Goal: Information Seeking & Learning: Learn about a topic

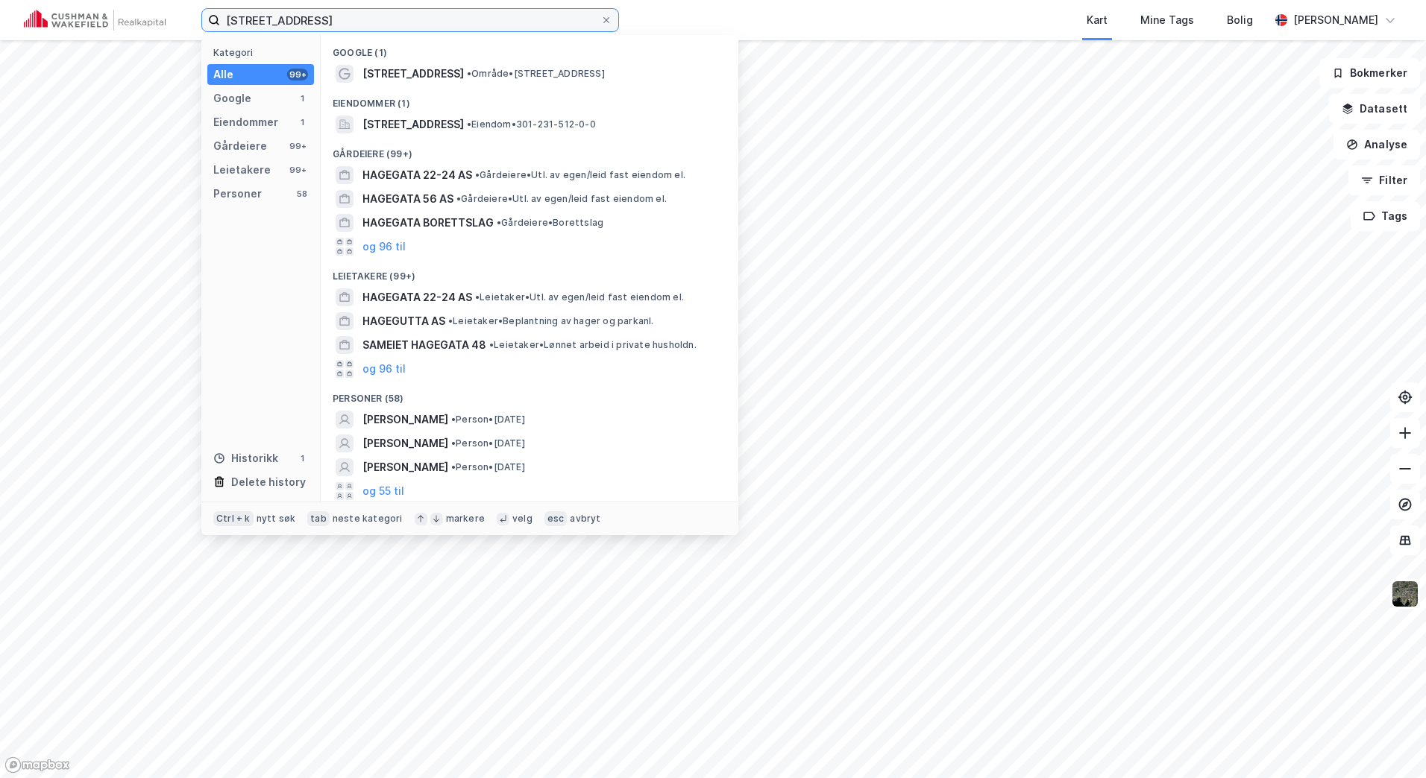
drag, startPoint x: 371, startPoint y: 19, endPoint x: 177, endPoint y: 22, distance: 193.9
click at [177, 22] on div "hagegata 22 Kategori Alle 99+ Google 1 Eiendommer 1 Gårdeiere 99+ Leietakere 99…" at bounding box center [713, 20] width 1426 height 40
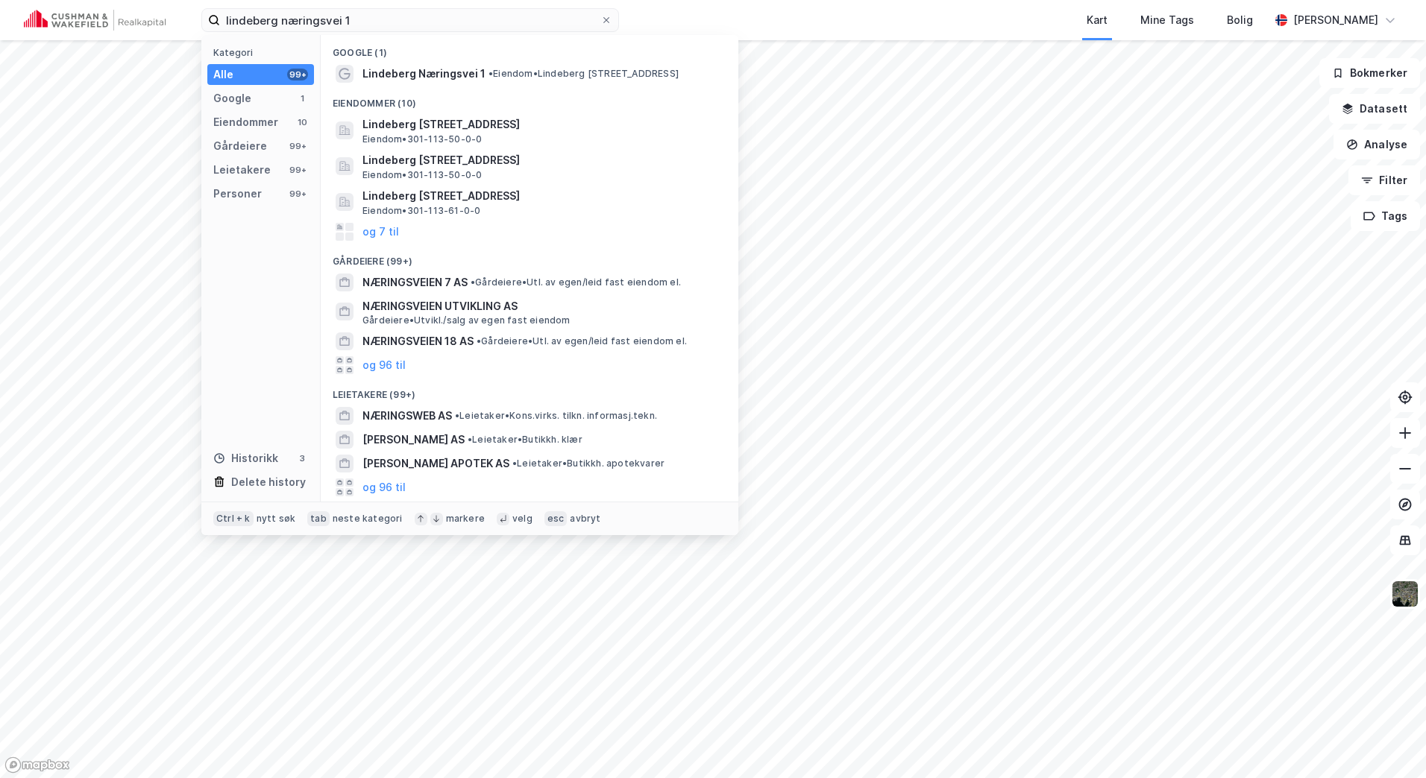
click at [453, 83] on div "Lindeberg Næringsvei 1 • Eiendom • [STREET_ADDRESS]" at bounding box center [530, 74] width 394 height 24
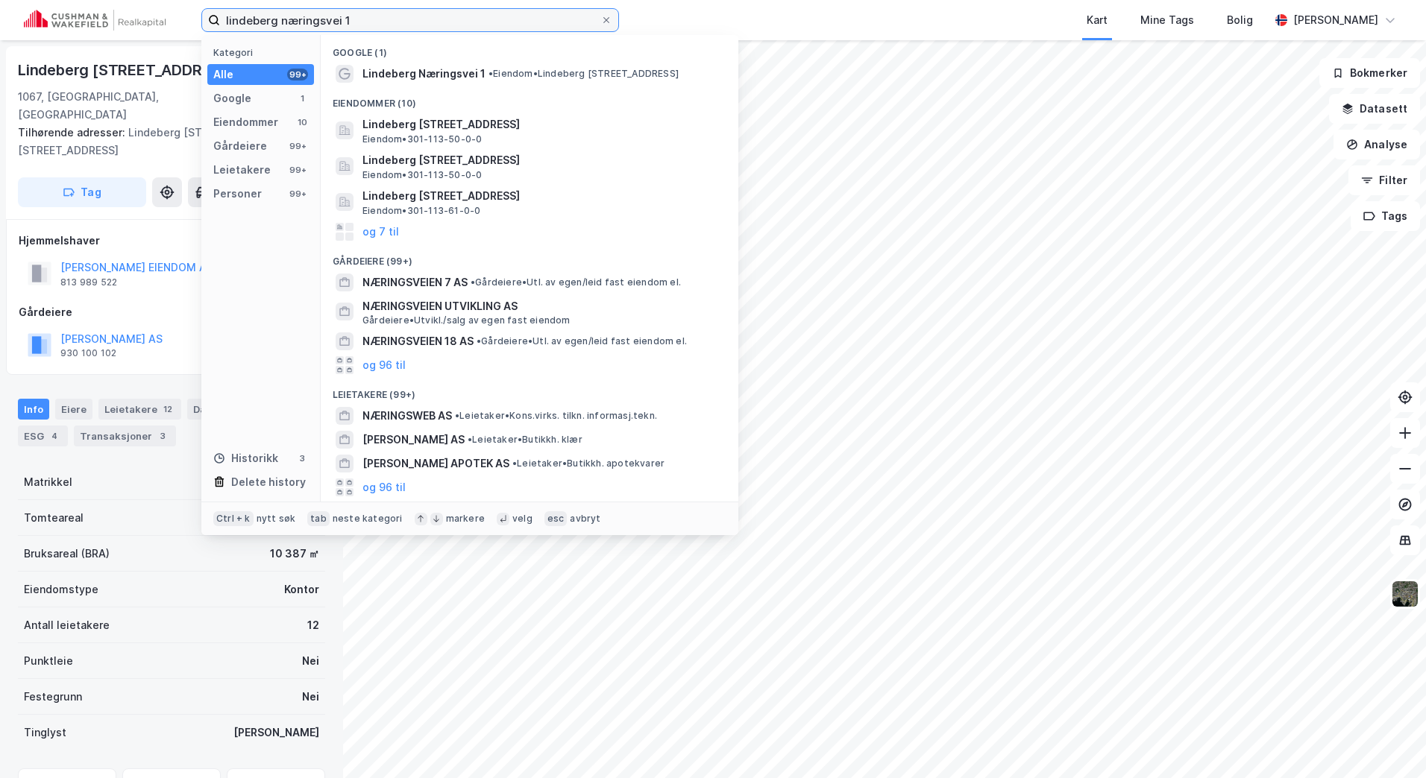
drag, startPoint x: 378, startPoint y: 30, endPoint x: 168, endPoint y: 30, distance: 210.3
click at [168, 30] on div "lindeberg næringsvei 1 Kategori Alle 99+ Google 1 Eiendommer 10 Gårdeiere 99+ L…" at bounding box center [713, 20] width 1426 height 40
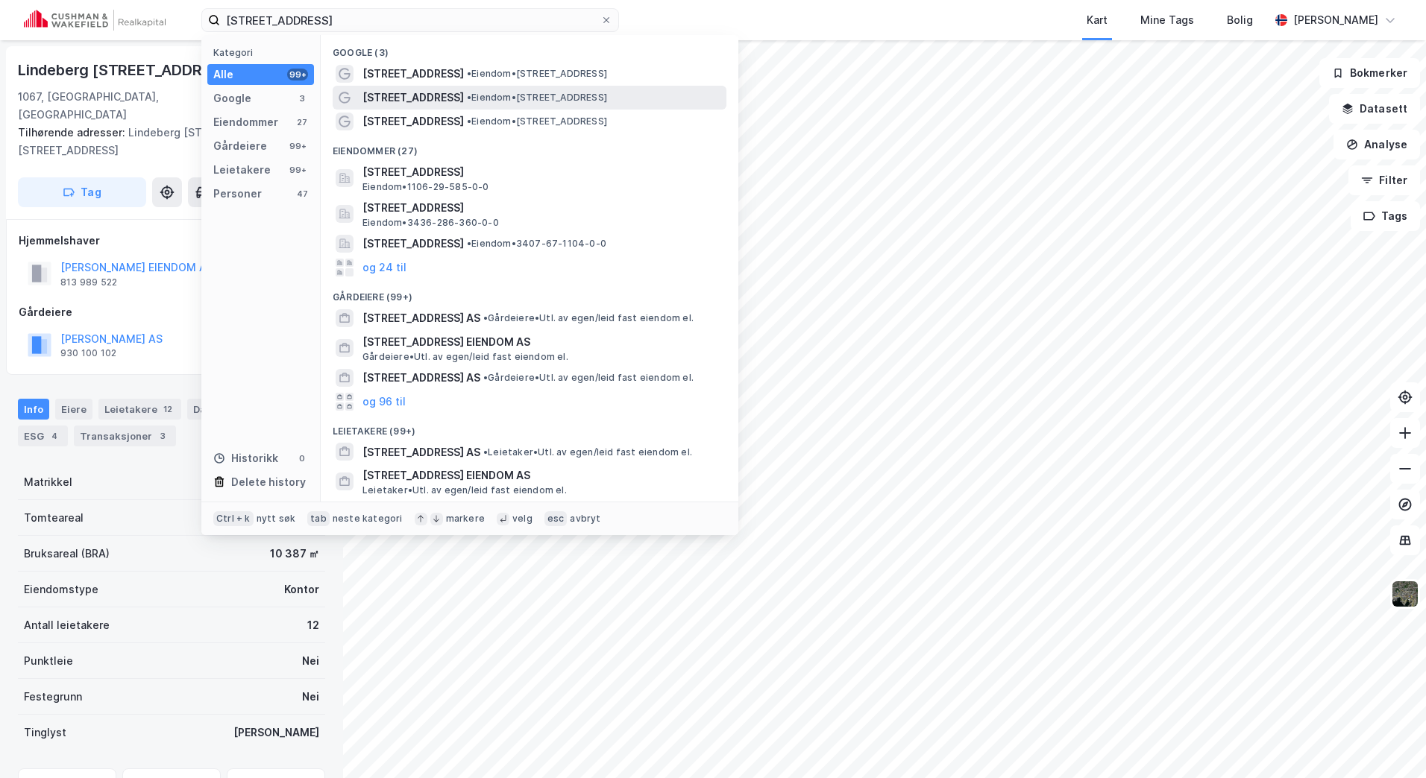
click at [562, 96] on span "• Eiendom • [STREET_ADDRESS]" at bounding box center [537, 98] width 140 height 12
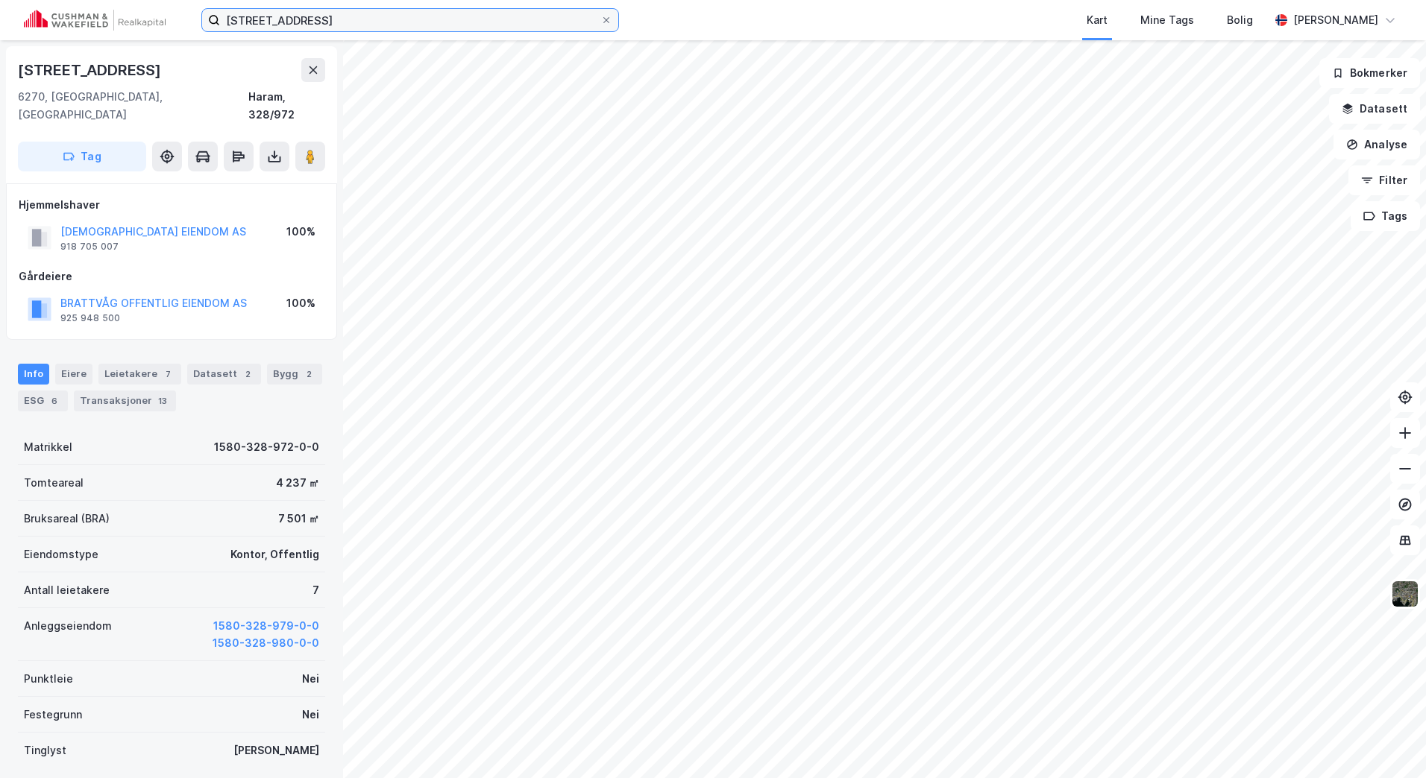
drag, startPoint x: 394, startPoint y: 22, endPoint x: 42, endPoint y: 27, distance: 351.9
click at [42, 27] on div "[STREET_ADDRESS] Kart Mine Tags Bolig [PERSON_NAME]" at bounding box center [713, 20] width 1426 height 40
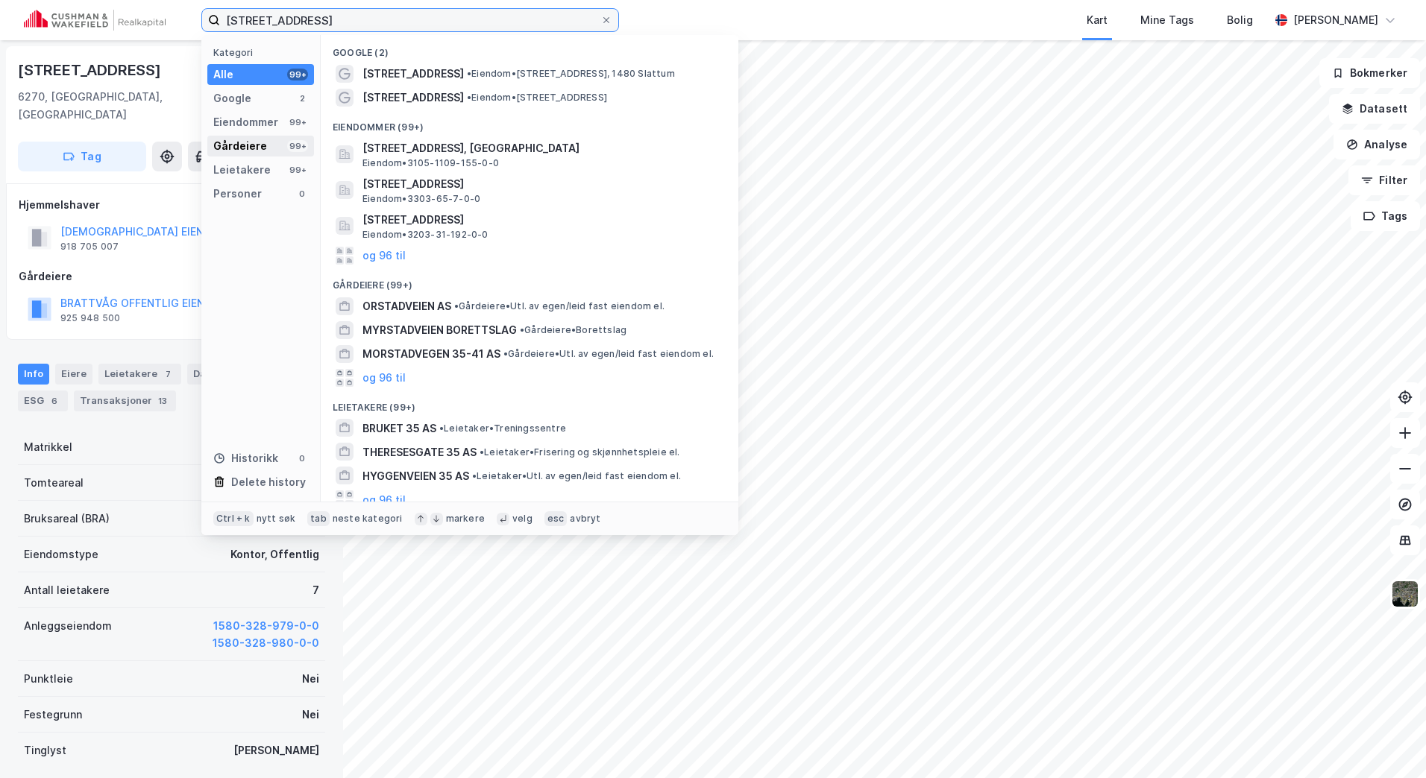
type input "[STREET_ADDRESS]"
click at [278, 148] on div "Gårdeiere 99+" at bounding box center [260, 146] width 107 height 21
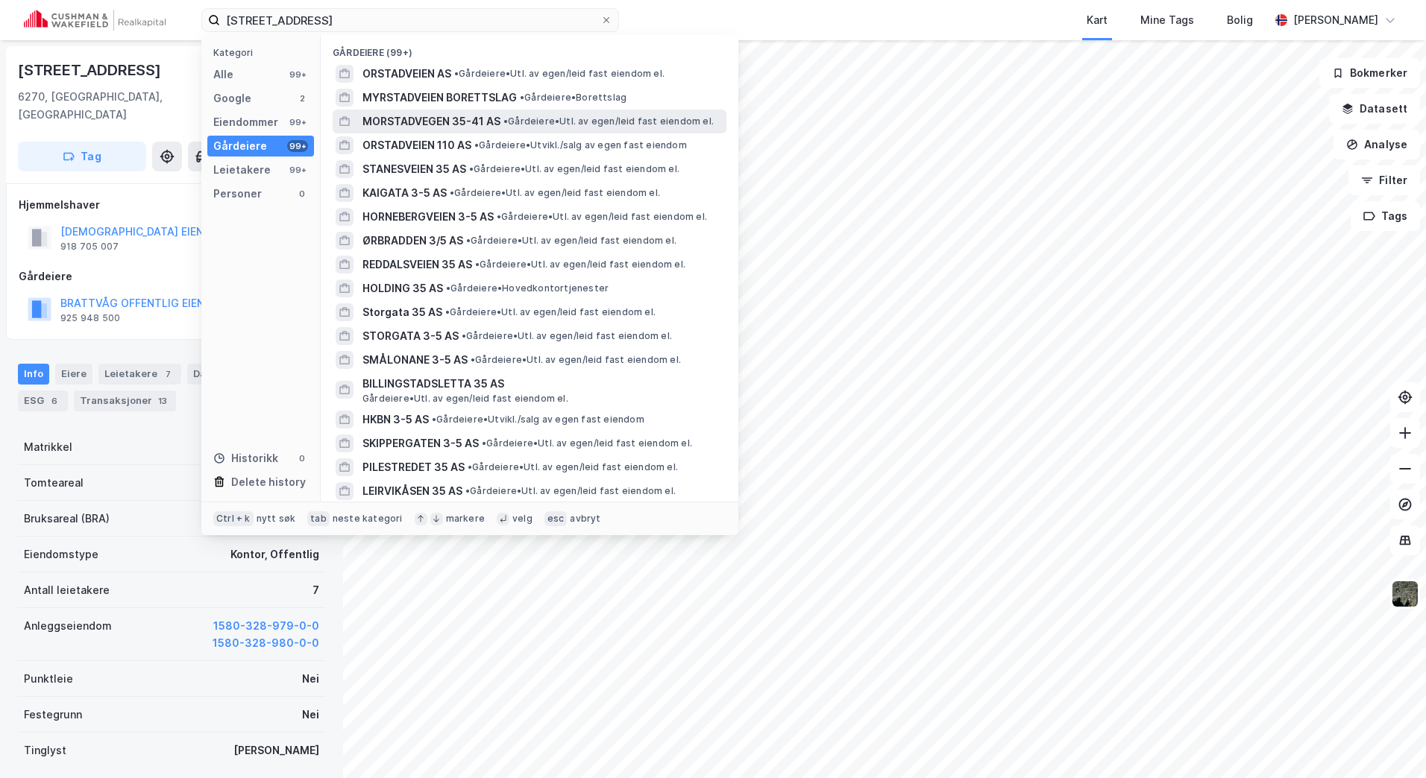
click at [456, 115] on span "MORSTADVEGEN 35-41 AS" at bounding box center [431, 122] width 138 height 18
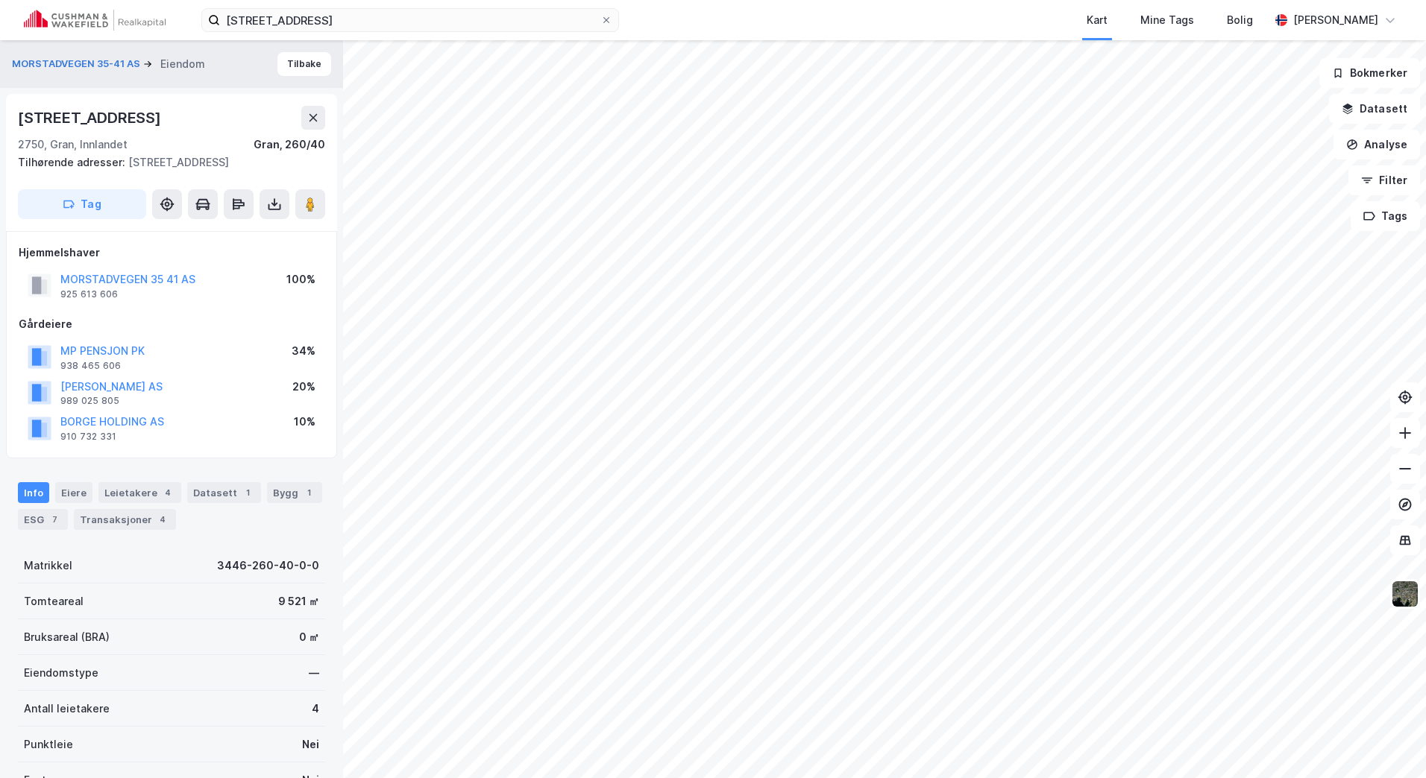
click at [62, 143] on div "2750, Gran, Innlandet" at bounding box center [73, 145] width 110 height 18
click at [104, 143] on div "2750, Gran, Innlandet" at bounding box center [73, 145] width 110 height 18
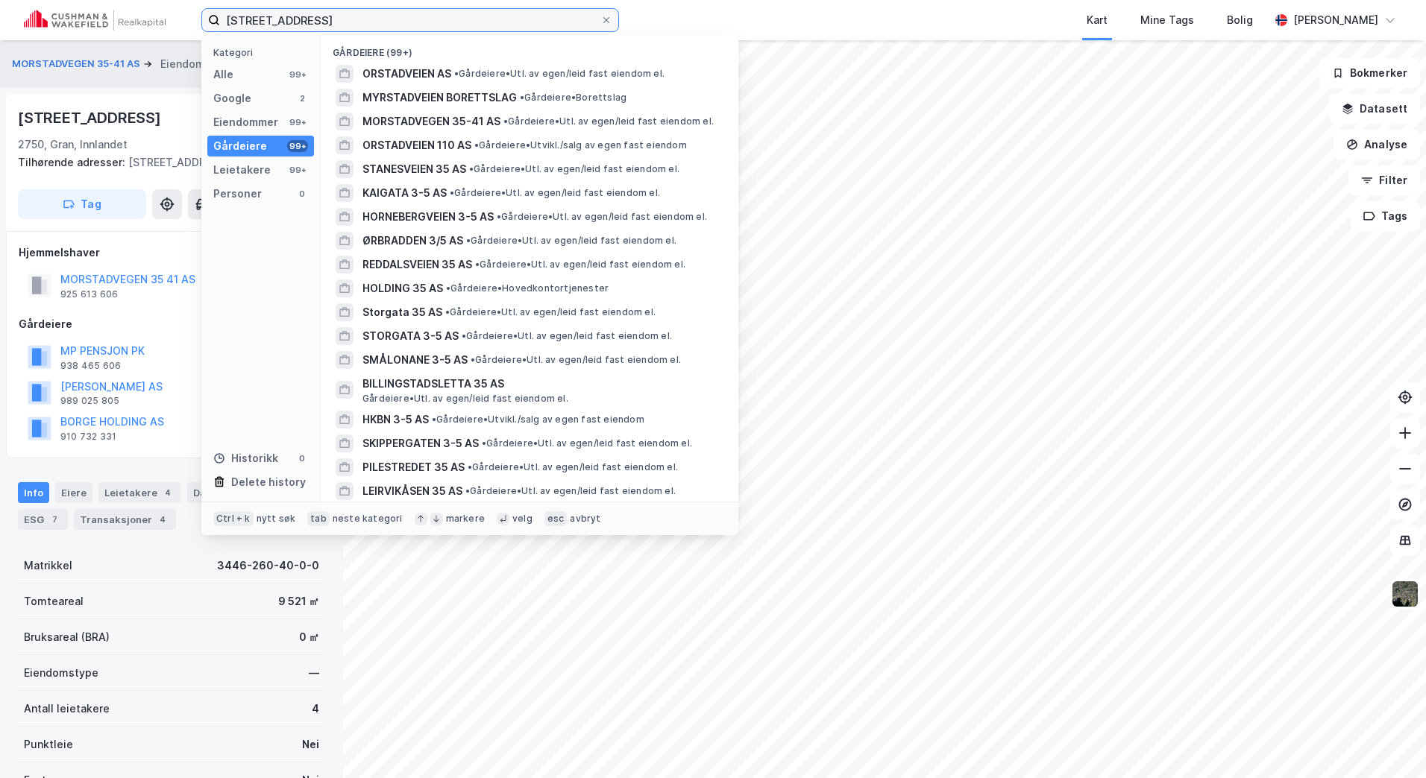
drag, startPoint x: 515, startPoint y: 25, endPoint x: 104, endPoint y: 19, distance: 410.8
click at [104, 22] on div "[STREET_ADDRESS] Kategori Alle 99+ Google 2 Eiendommer 99+ Gårdeiere 99+ Leieta…" at bounding box center [713, 20] width 1426 height 40
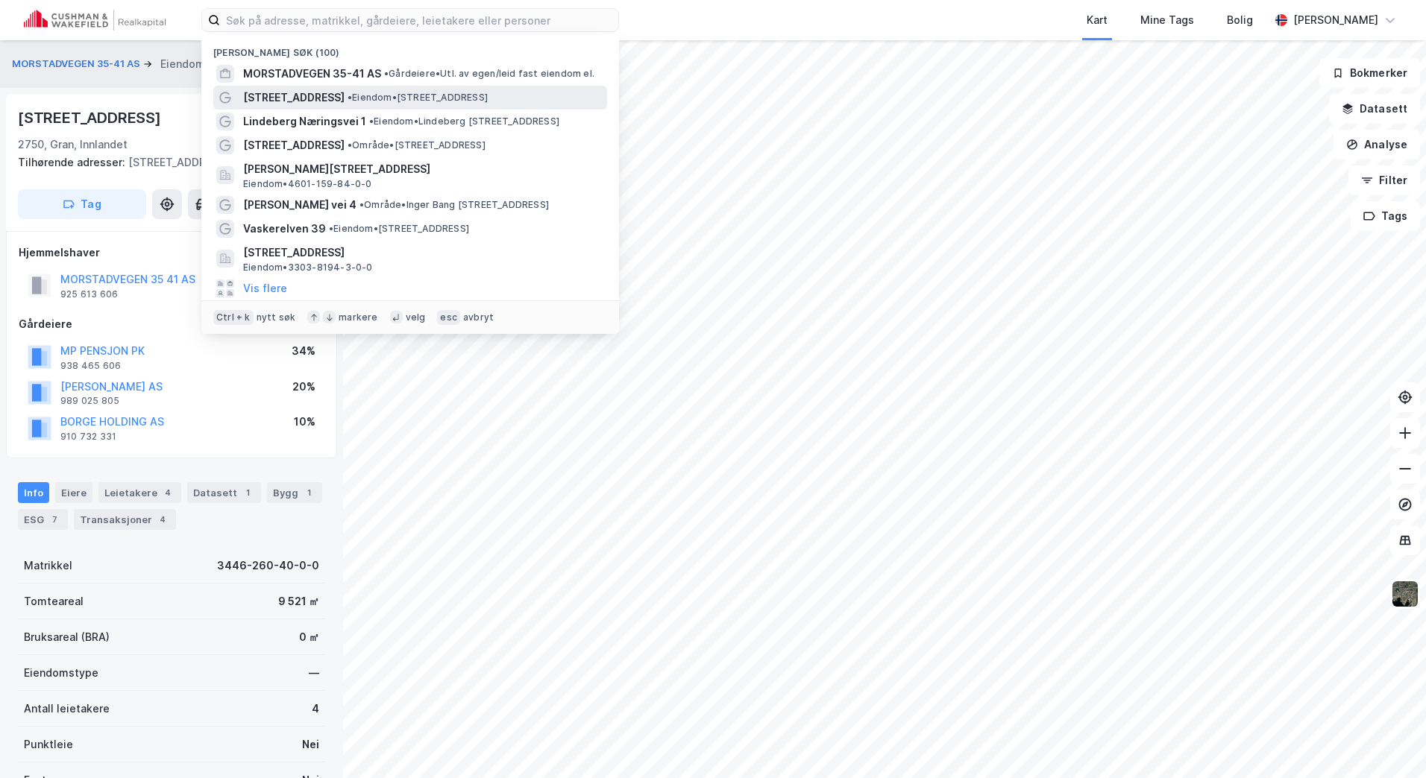
click at [364, 95] on span "• Eiendom • [STREET_ADDRESS]" at bounding box center [417, 98] width 140 height 12
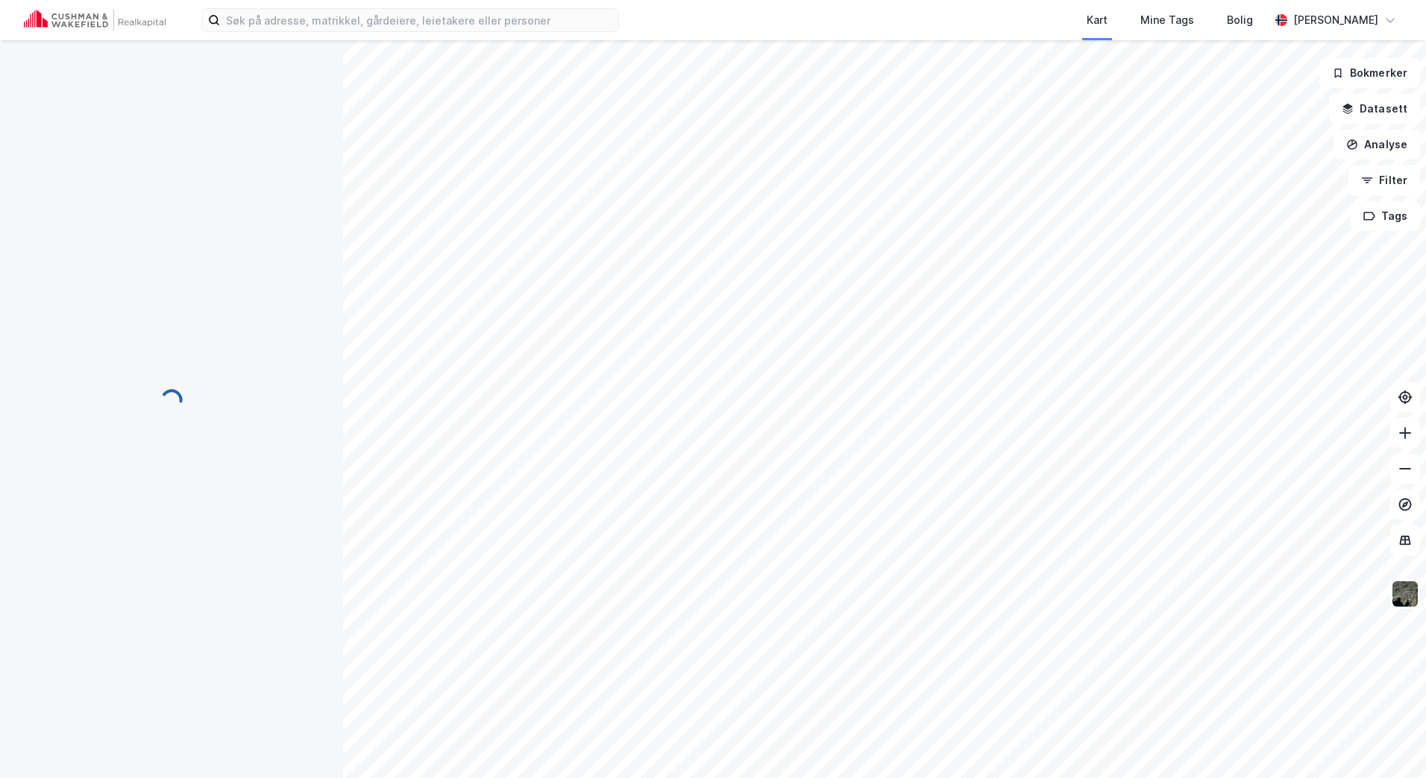
scroll to position [2, 0]
